Goal: Task Accomplishment & Management: Manage account settings

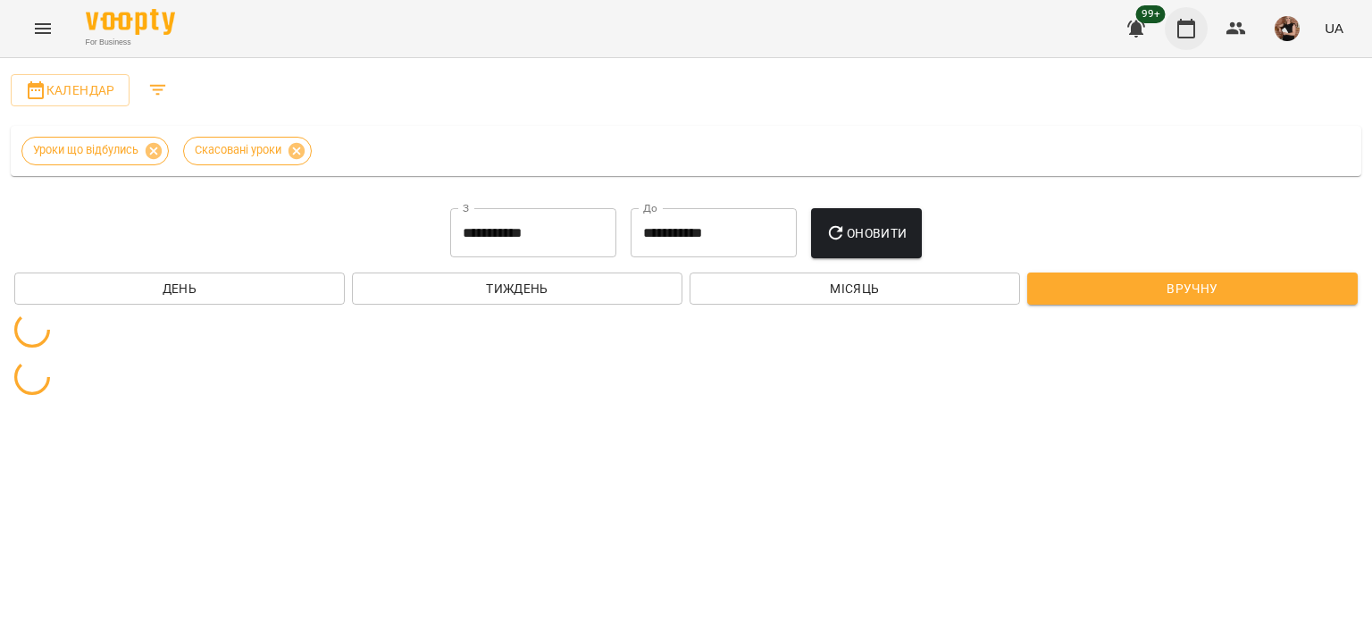
click at [1183, 31] on icon "button" at bounding box center [1185, 28] width 21 height 21
click at [100, 96] on span "Календар" at bounding box center [70, 89] width 90 height 21
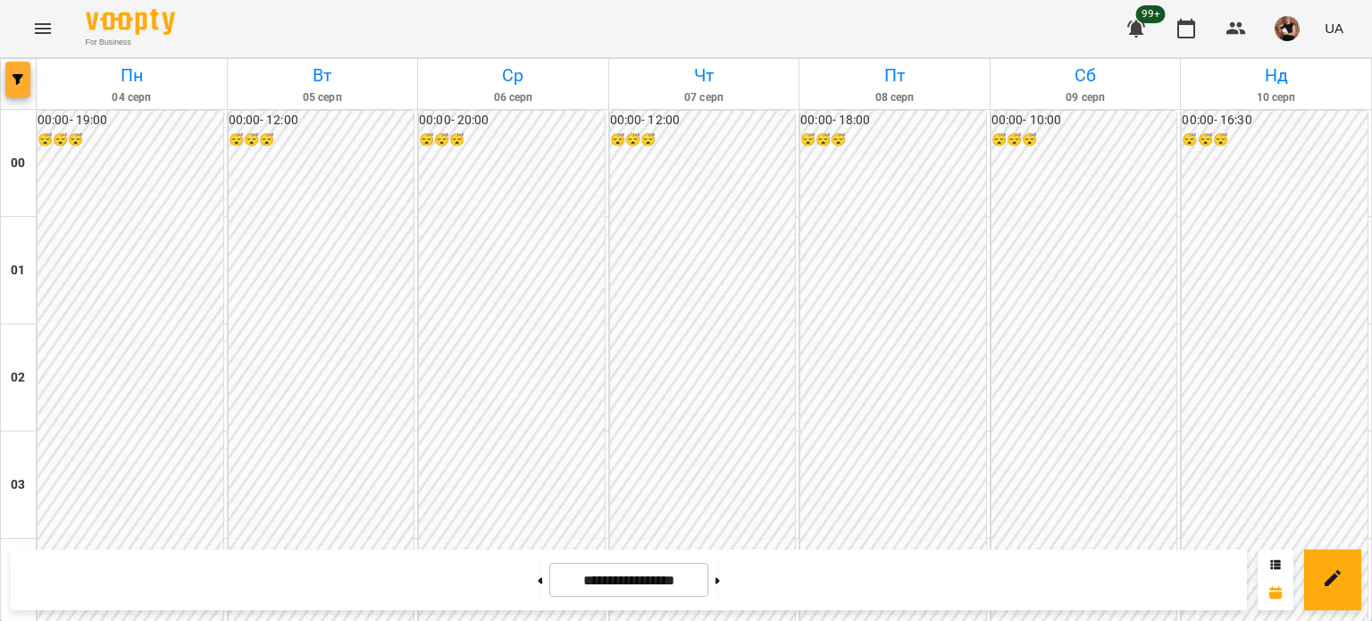
click at [27, 90] on button "button" at bounding box center [17, 80] width 25 height 36
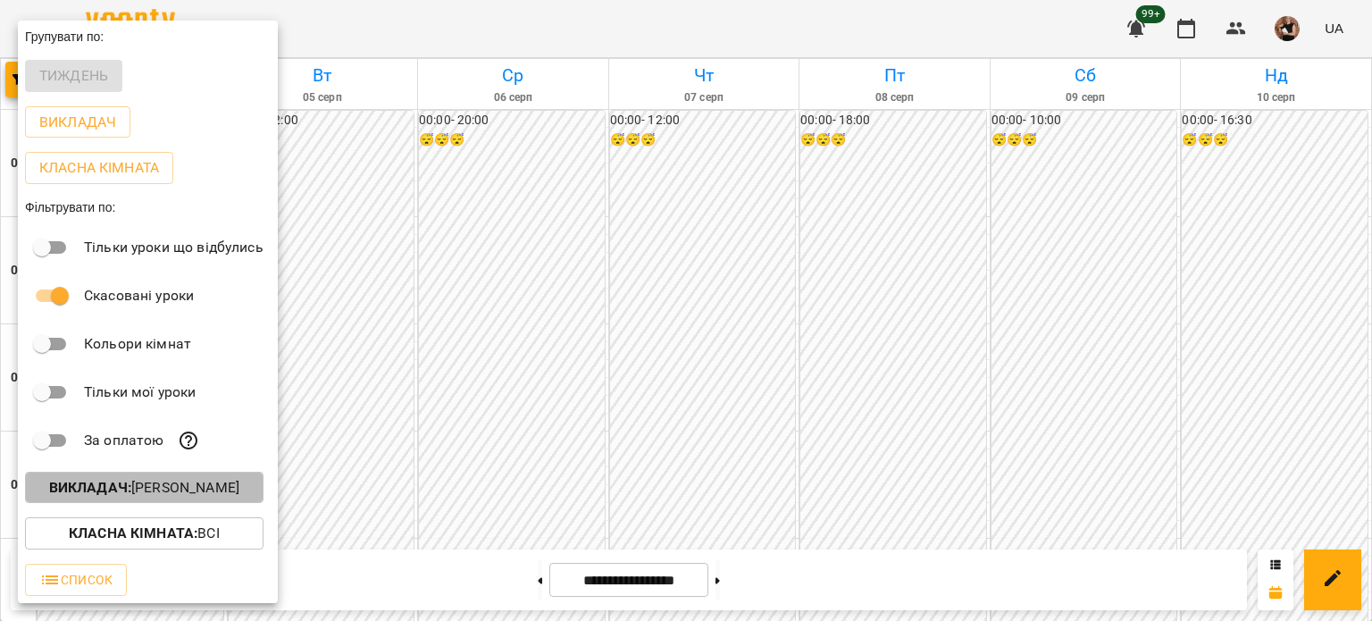
click at [176, 496] on p "Викладач : [PERSON_NAME]" at bounding box center [144, 487] width 190 height 21
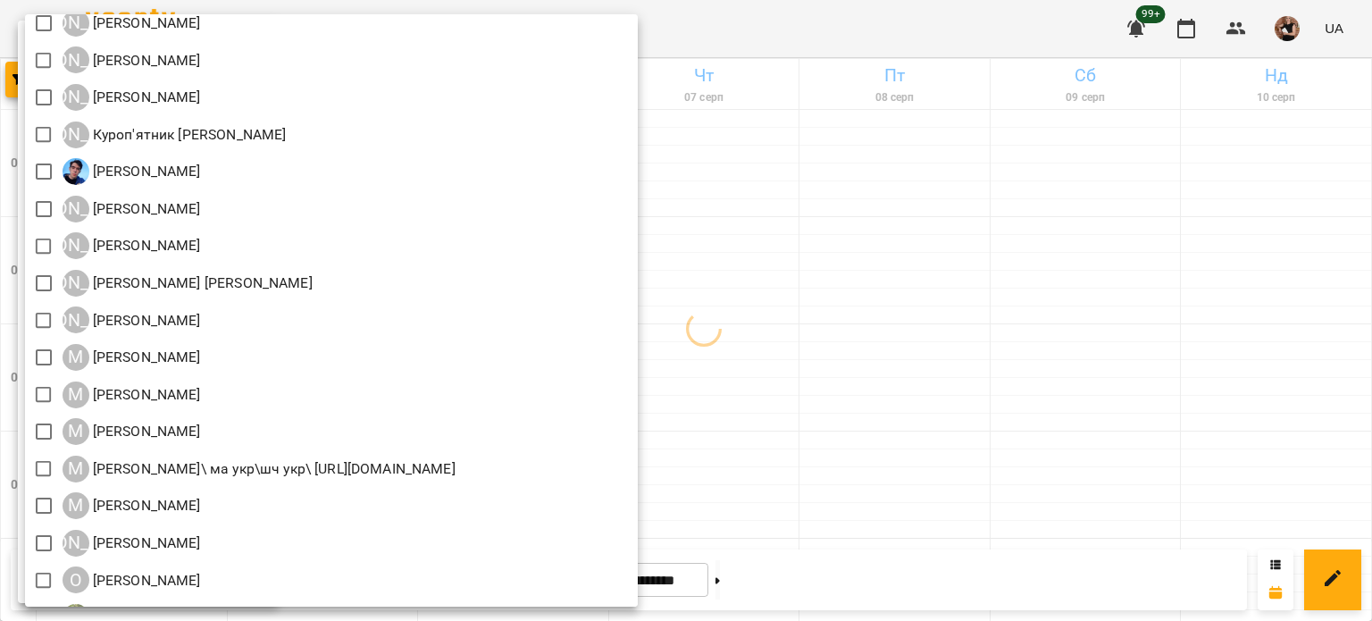
scroll to position [1257, 0]
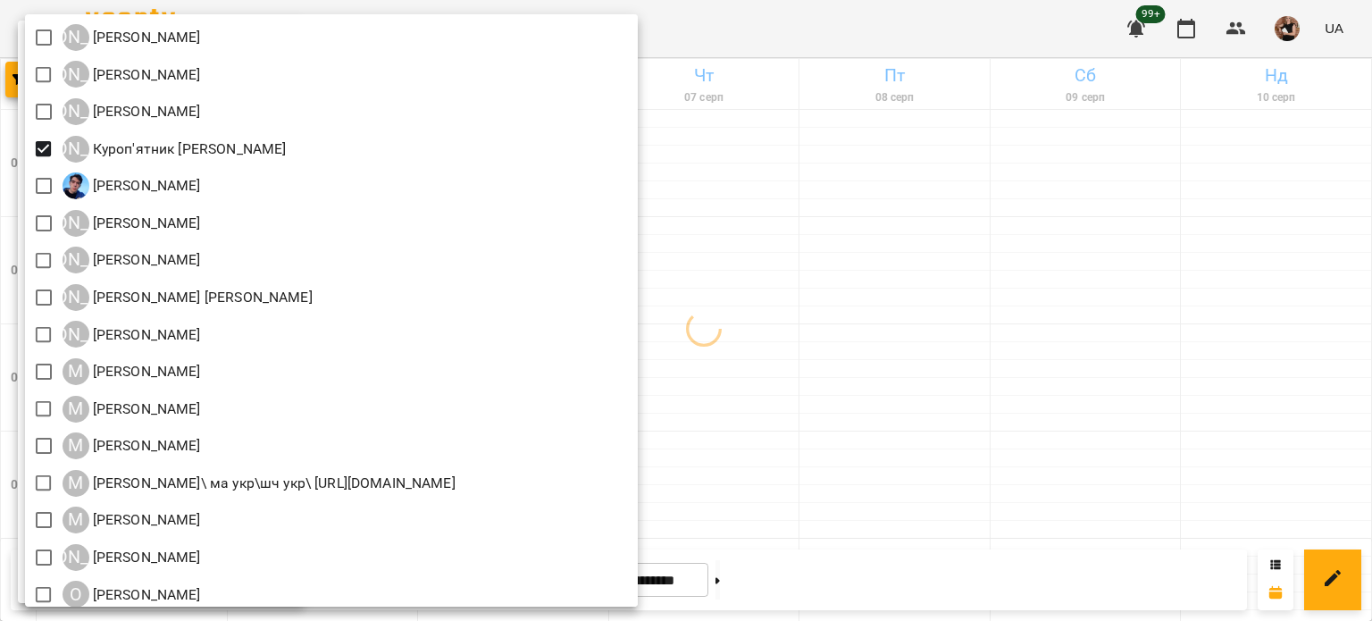
click at [981, 202] on div at bounding box center [686, 310] width 1372 height 621
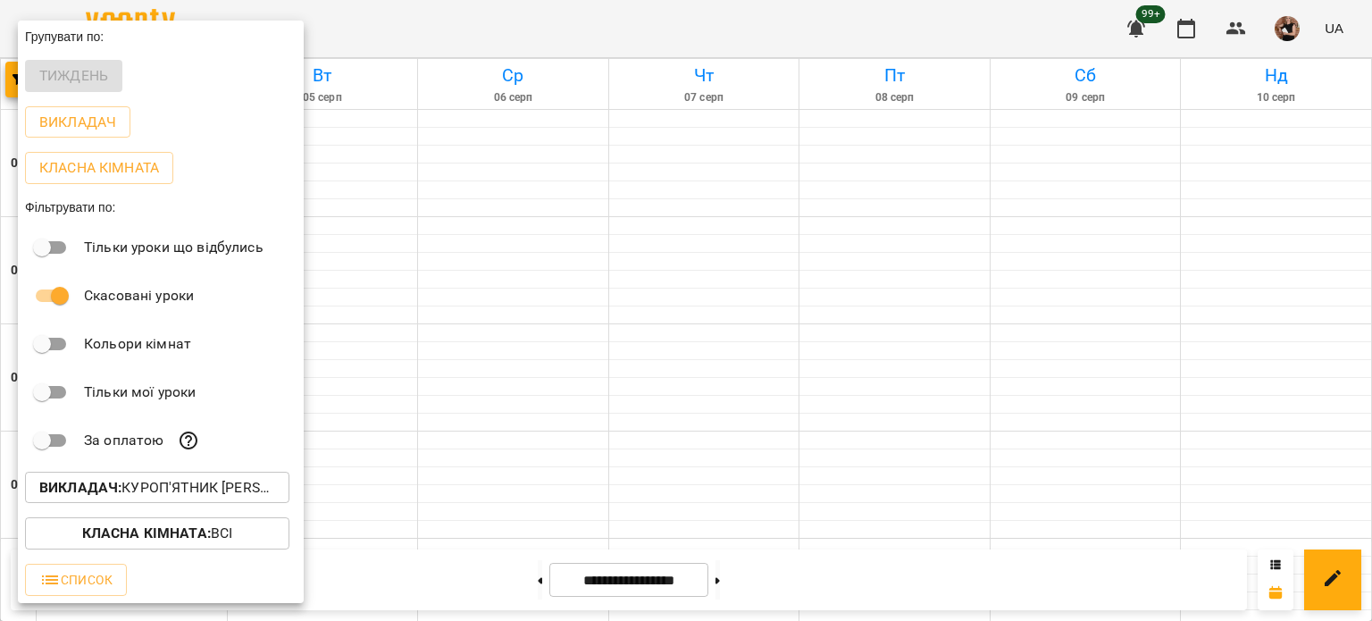
click at [981, 202] on div at bounding box center [686, 310] width 1372 height 621
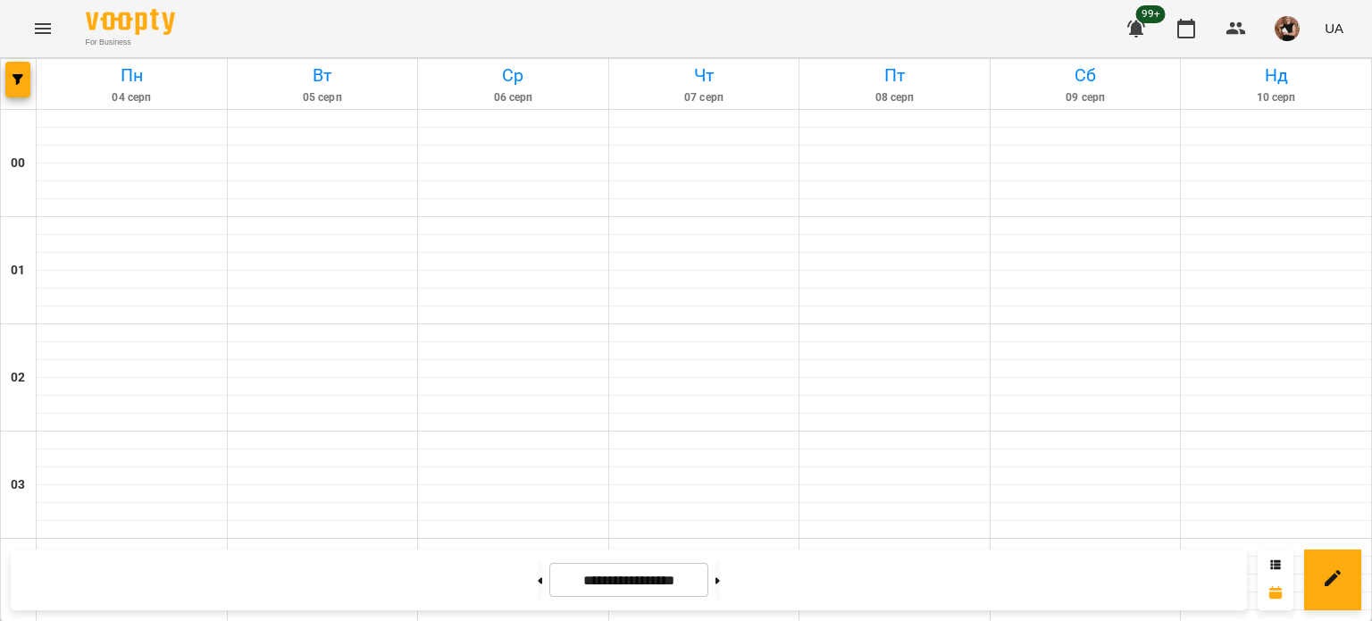
scroll to position [1873, 0]
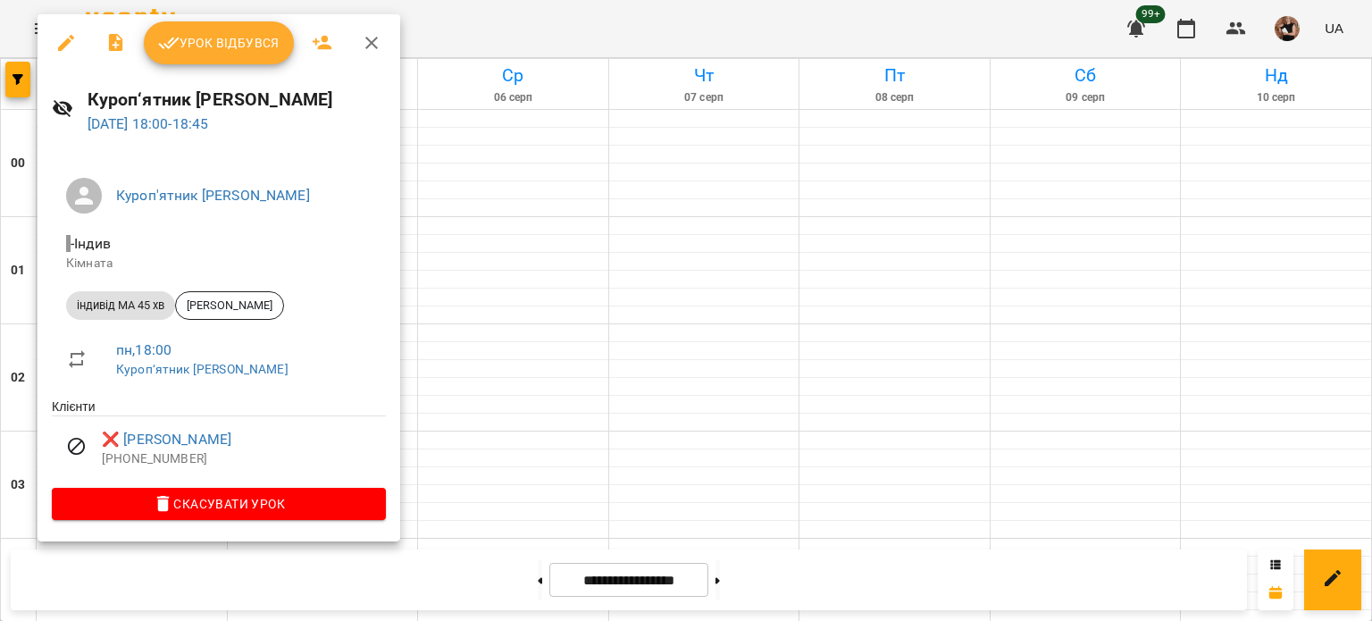
click at [1010, 535] on div at bounding box center [686, 310] width 1372 height 621
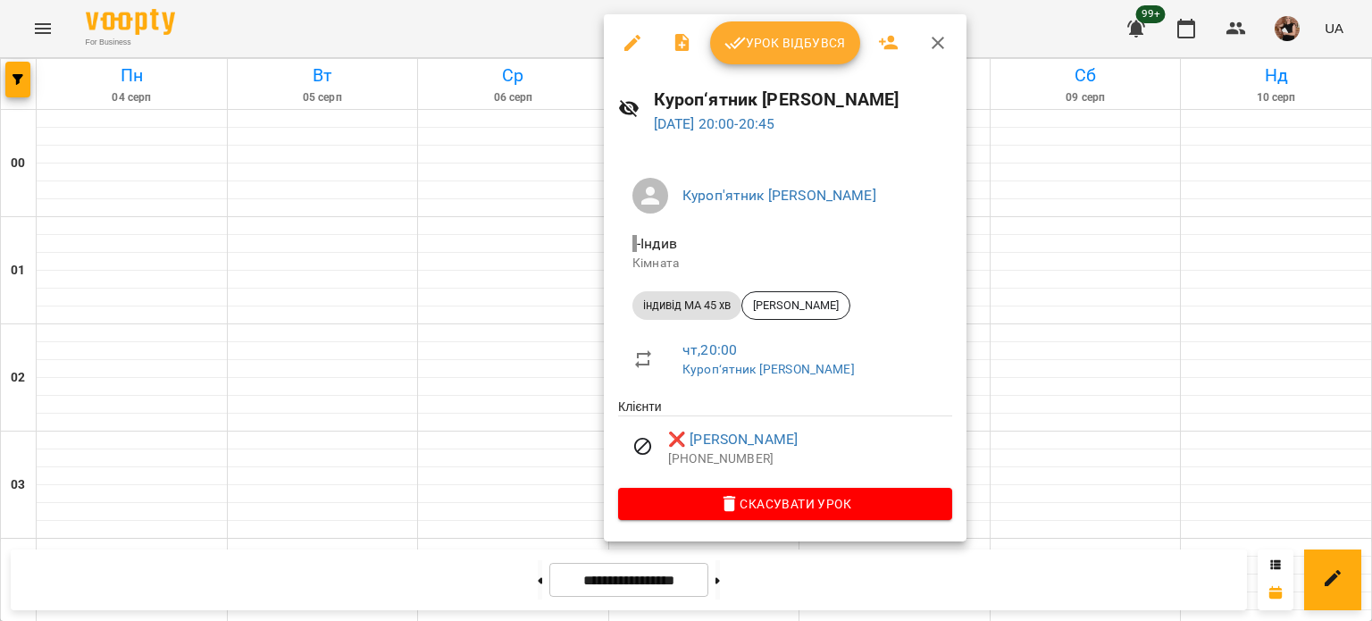
click at [1157, 491] on div at bounding box center [686, 310] width 1372 height 621
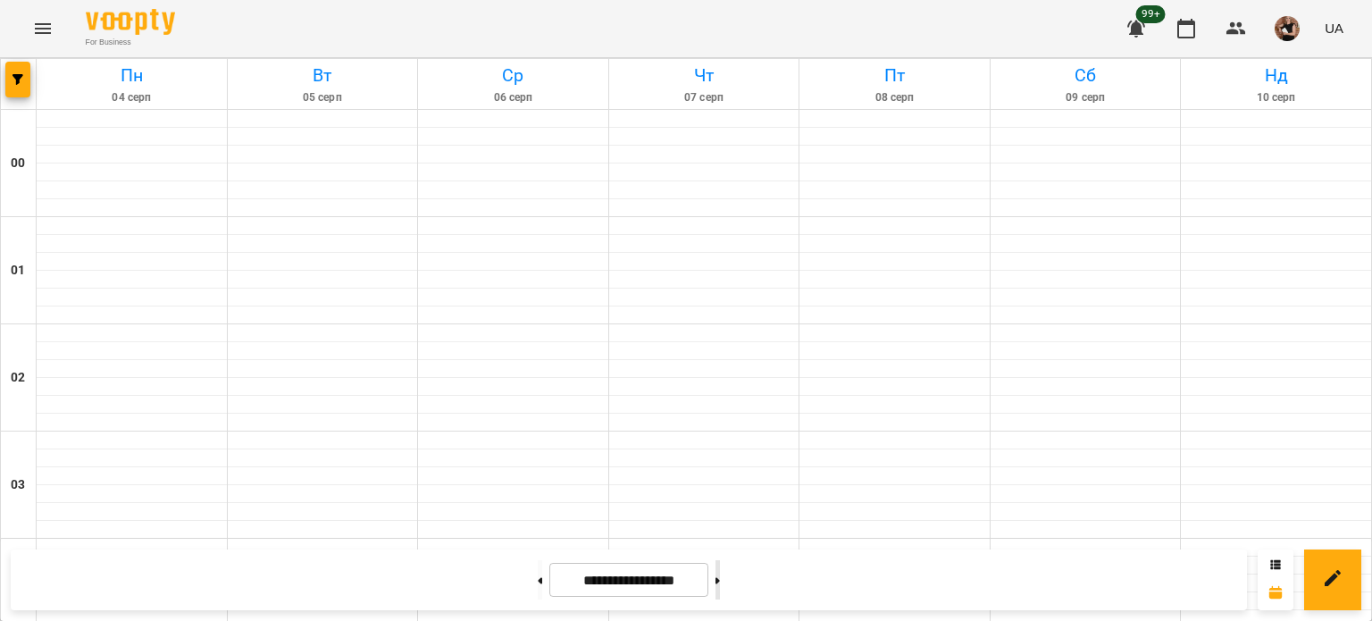
click at [720, 577] on button at bounding box center [717, 579] width 4 height 39
type input "**********"
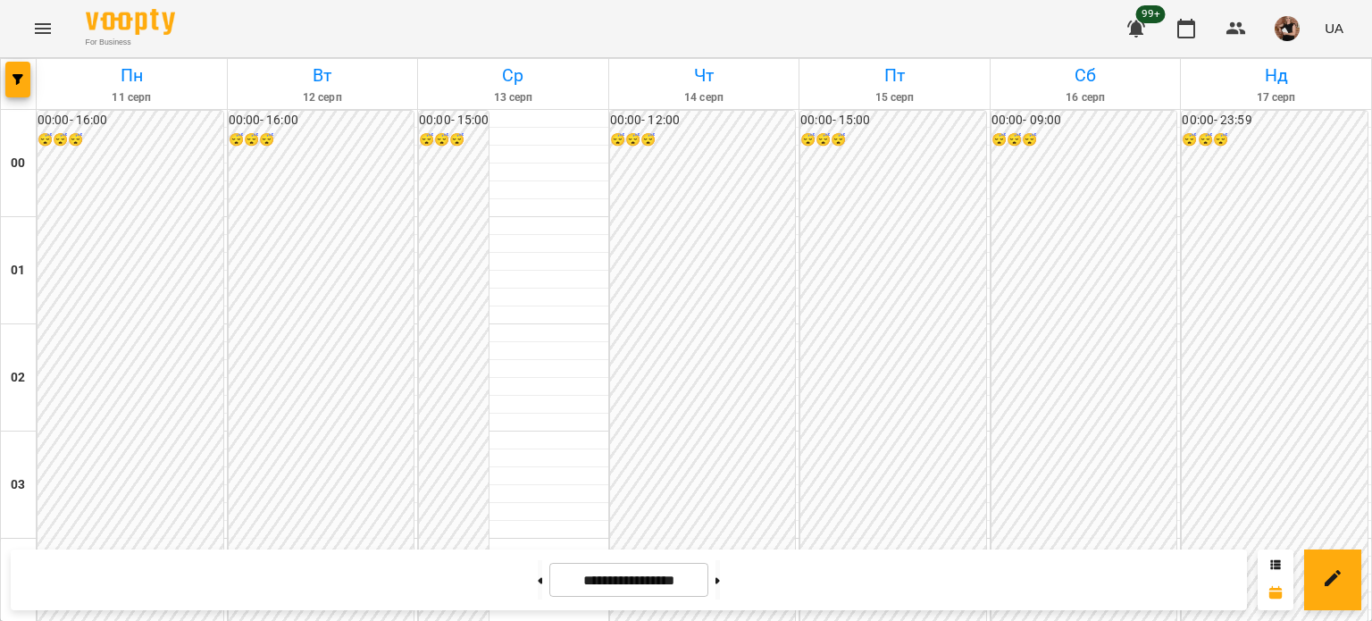
scroll to position [1605, 0]
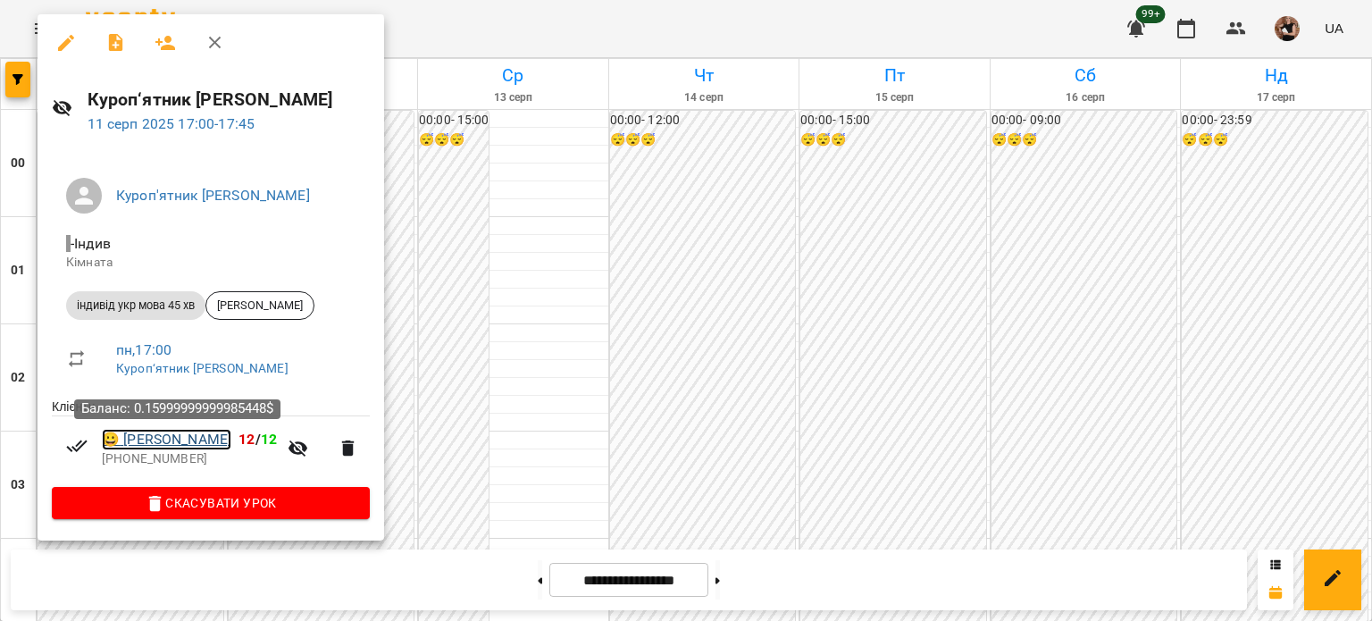
click at [213, 438] on link "😀 [PERSON_NAME]" at bounding box center [166, 439] width 129 height 21
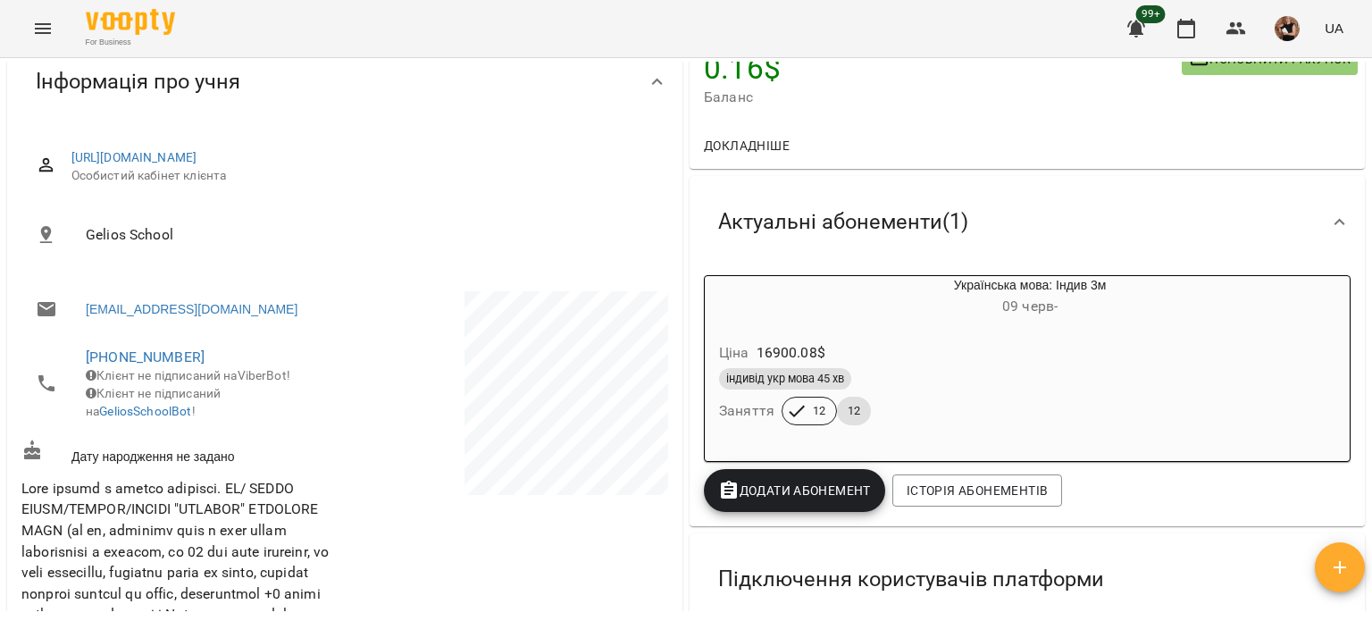
scroll to position [89, 0]
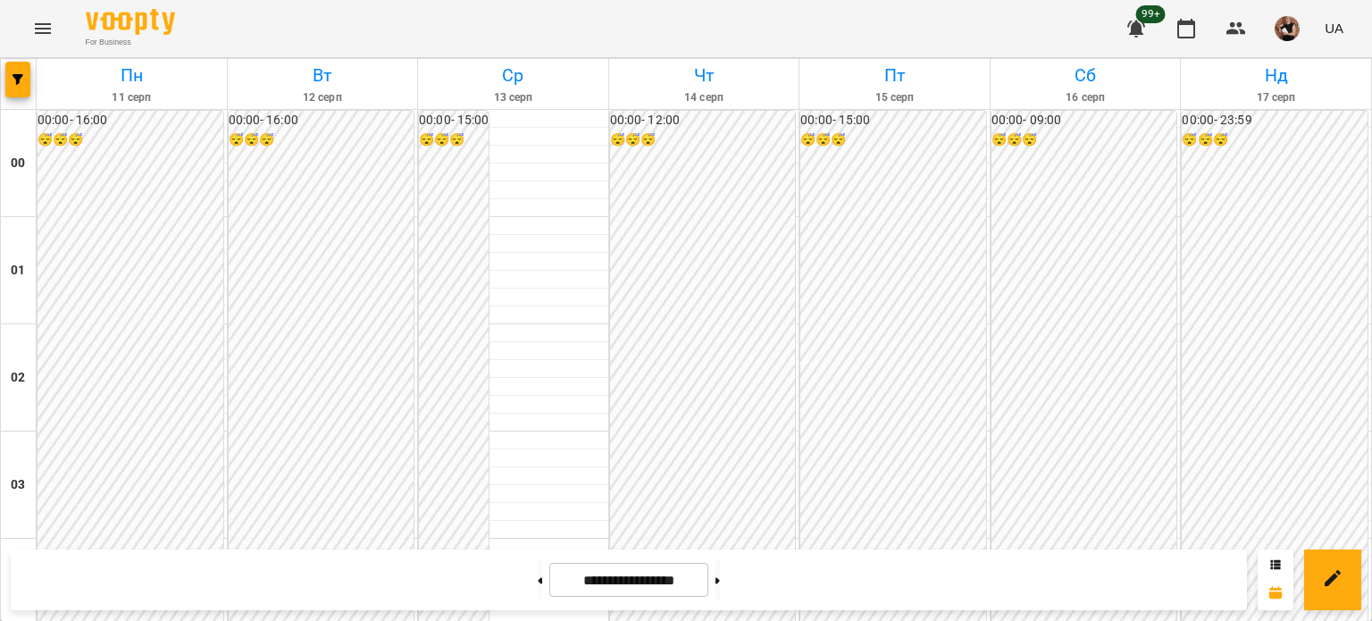
scroll to position [1697, 0]
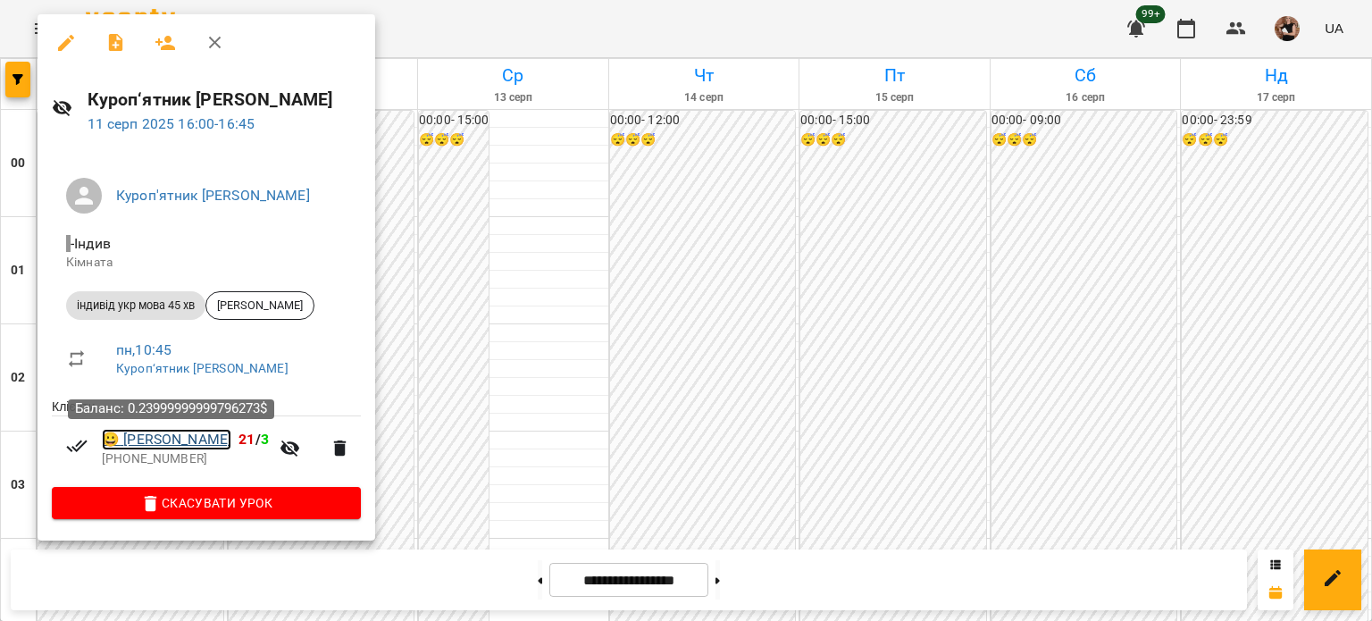
click at [169, 436] on link "😀 [PERSON_NAME]" at bounding box center [166, 439] width 129 height 21
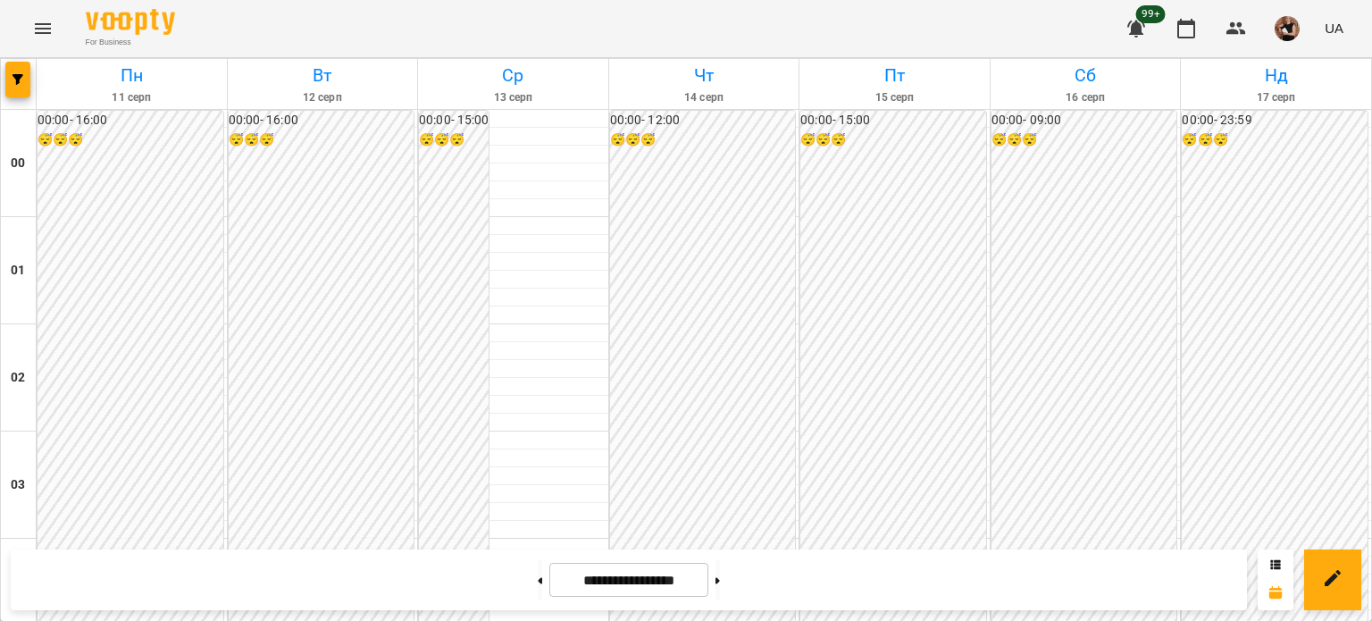
scroll to position [1697, 0]
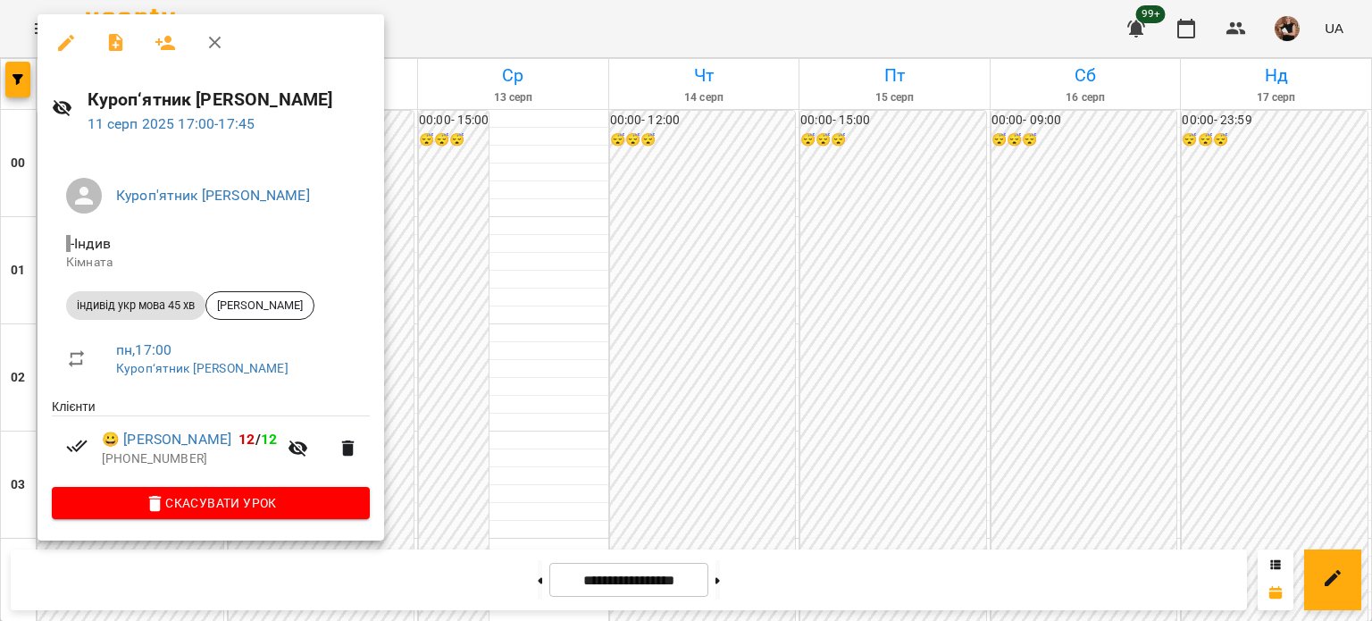
click at [1257, 371] on div at bounding box center [686, 310] width 1372 height 621
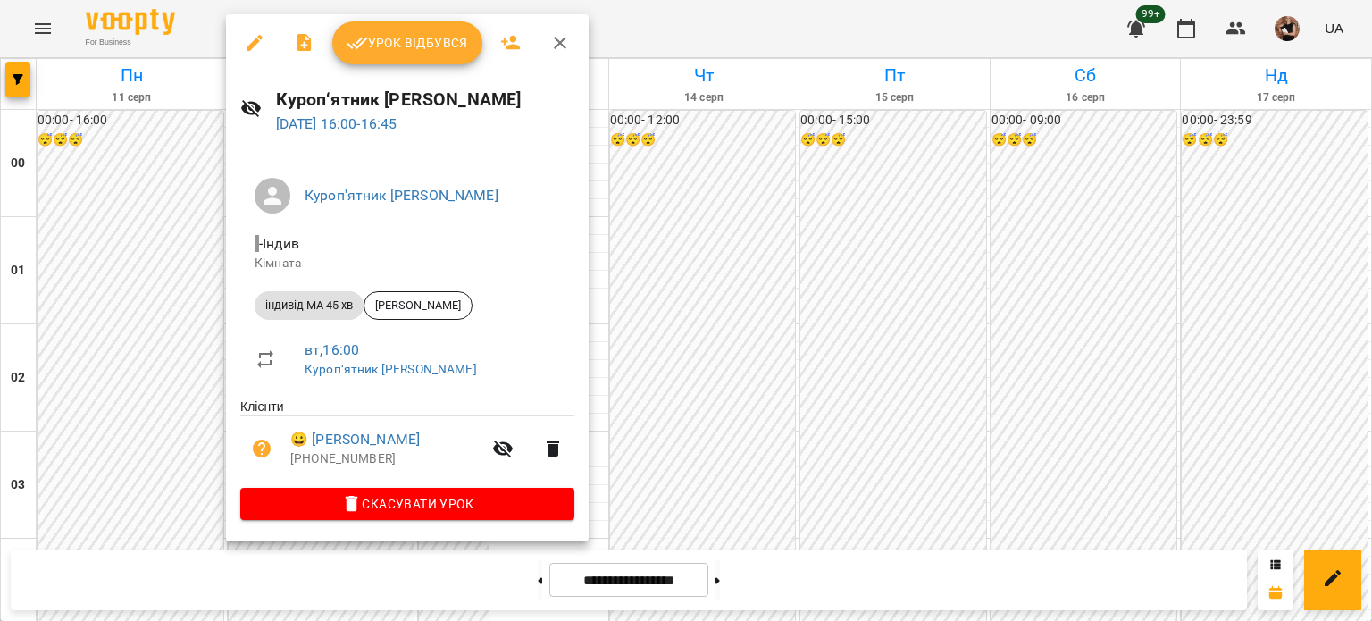
drag, startPoint x: 405, startPoint y: 144, endPoint x: 386, endPoint y: 148, distance: 20.1
click at [386, 148] on div "Куроп‘ятник [PERSON_NAME] [DATE] 16:00 - 16:45" at bounding box center [407, 110] width 363 height 78
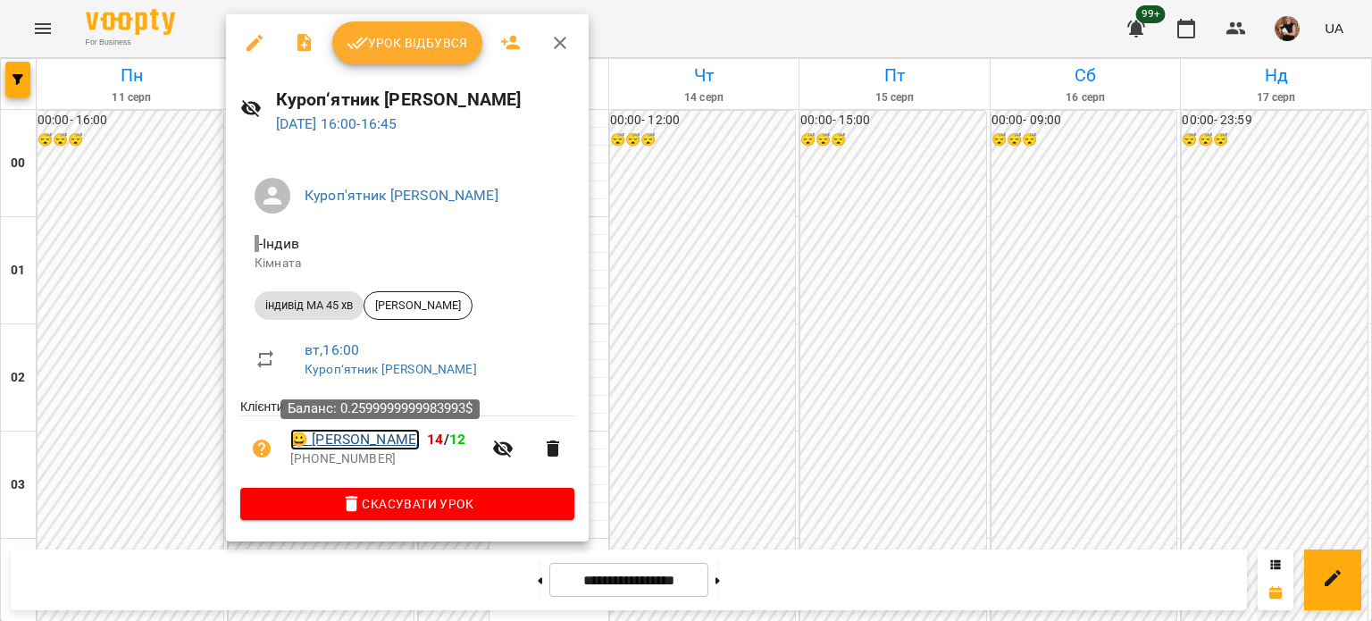
click at [368, 437] on link "😀 [PERSON_NAME]" at bounding box center [354, 439] width 129 height 21
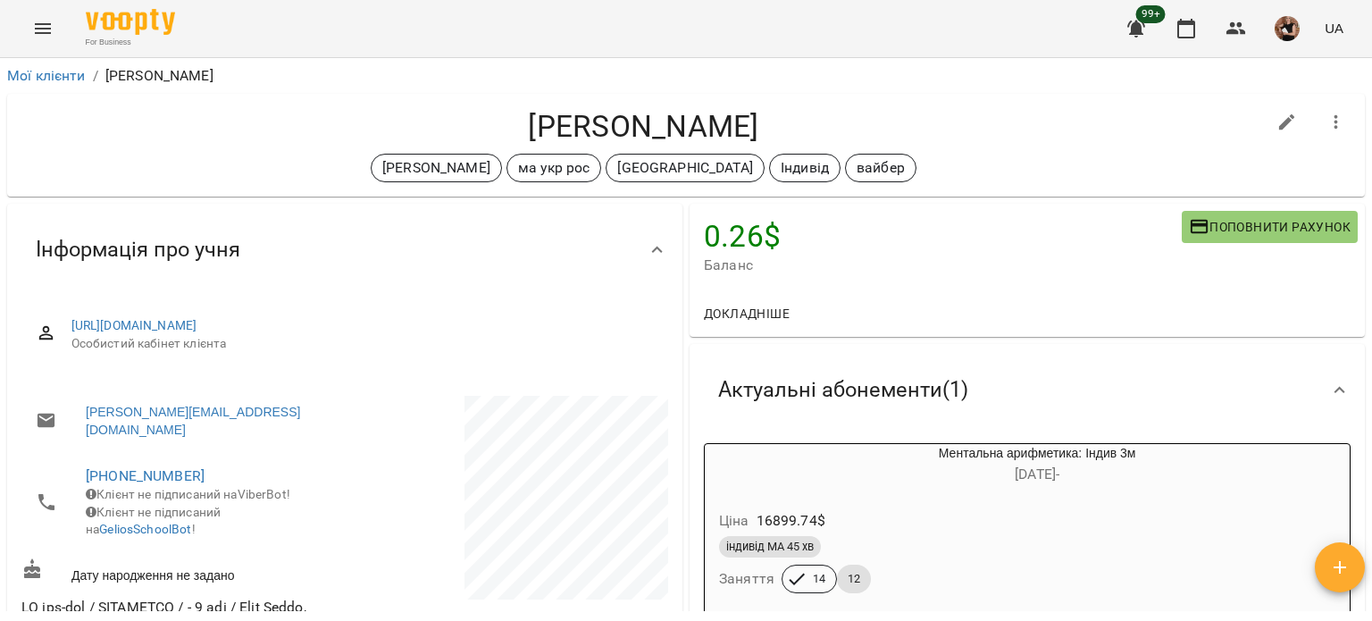
drag, startPoint x: 836, startPoint y: 118, endPoint x: 461, endPoint y: 116, distance: 375.0
click at [461, 116] on h4 "[PERSON_NAME]" at bounding box center [643, 126] width 1244 height 37
copy h4 "[PERSON_NAME]"
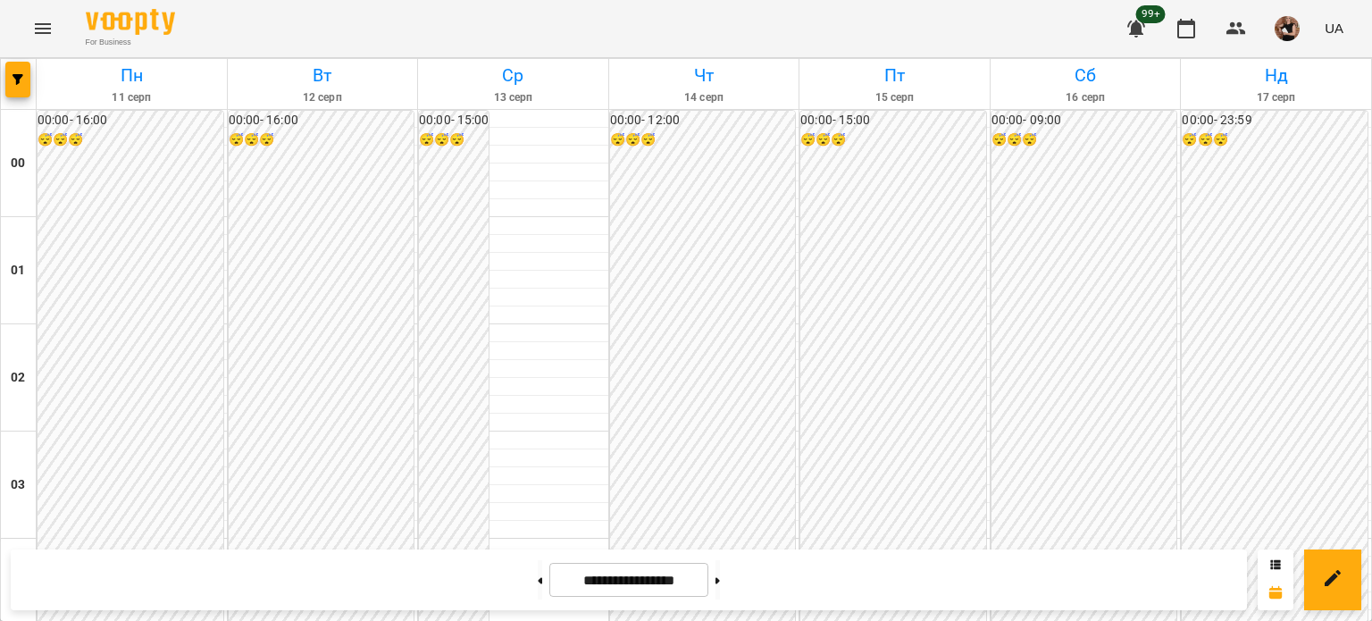
scroll to position [1605, 0]
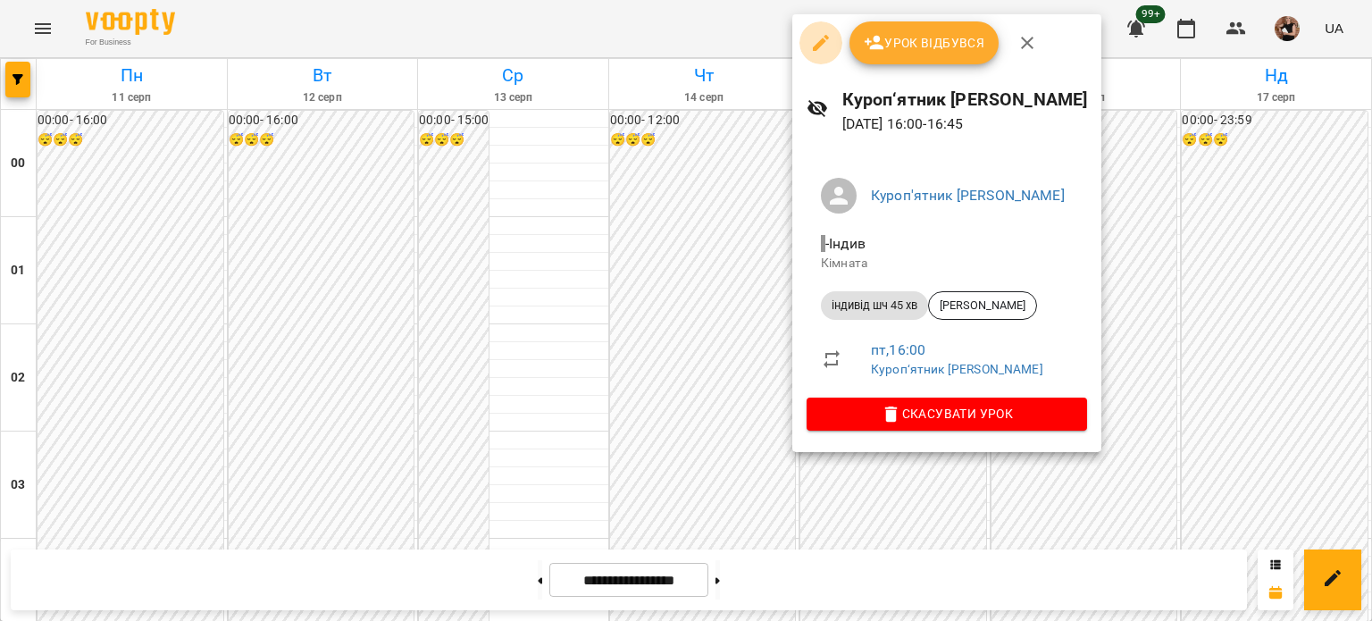
click at [820, 42] on icon "button" at bounding box center [821, 43] width 16 height 16
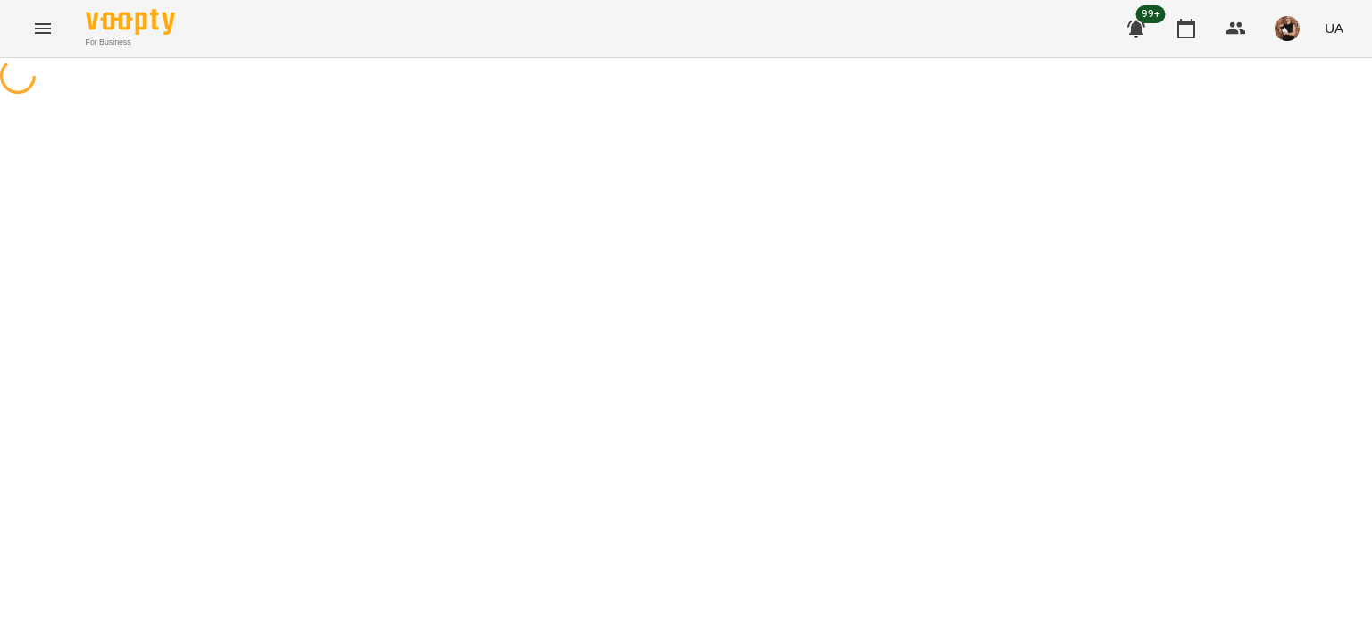
select select "**********"
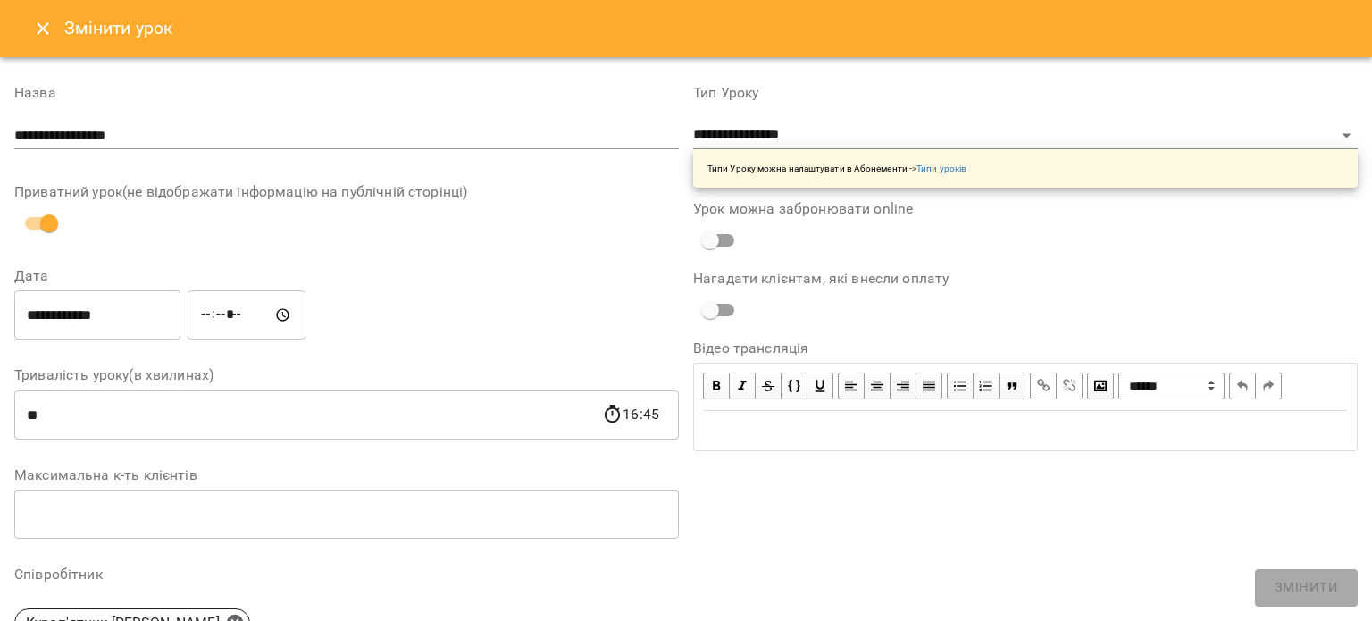
click at [39, 42] on button "Close" at bounding box center [42, 28] width 43 height 43
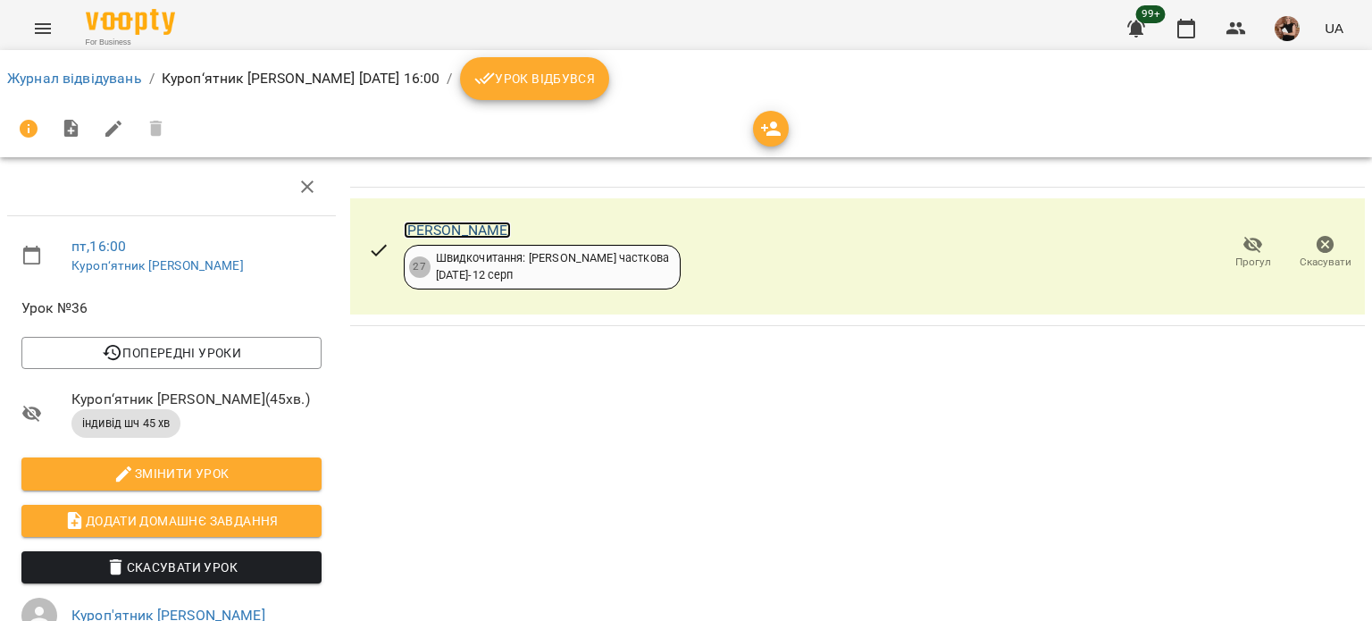
click at [483, 232] on link "[PERSON_NAME]" at bounding box center [458, 229] width 108 height 17
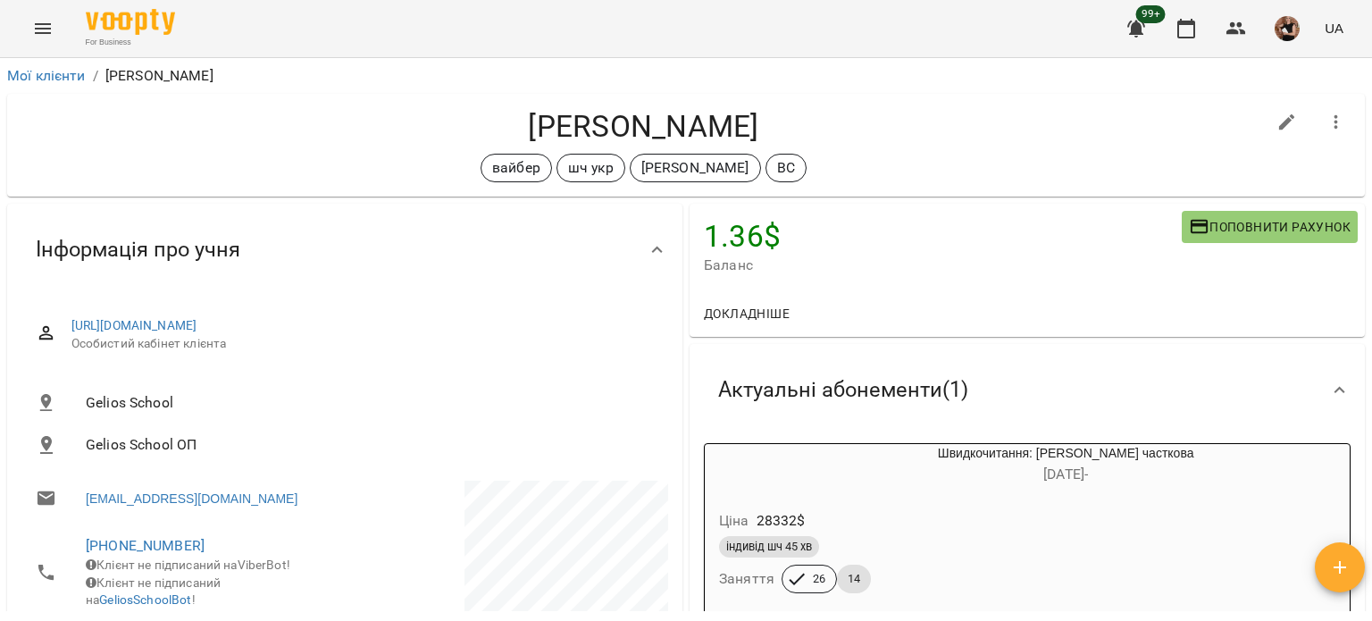
drag, startPoint x: 814, startPoint y: 115, endPoint x: 480, endPoint y: 121, distance: 334.0
click at [480, 121] on h4 "[PERSON_NAME]" at bounding box center [643, 126] width 1244 height 37
copy h4 "[PERSON_NAME]"
